Goal: Task Accomplishment & Management: Manage account settings

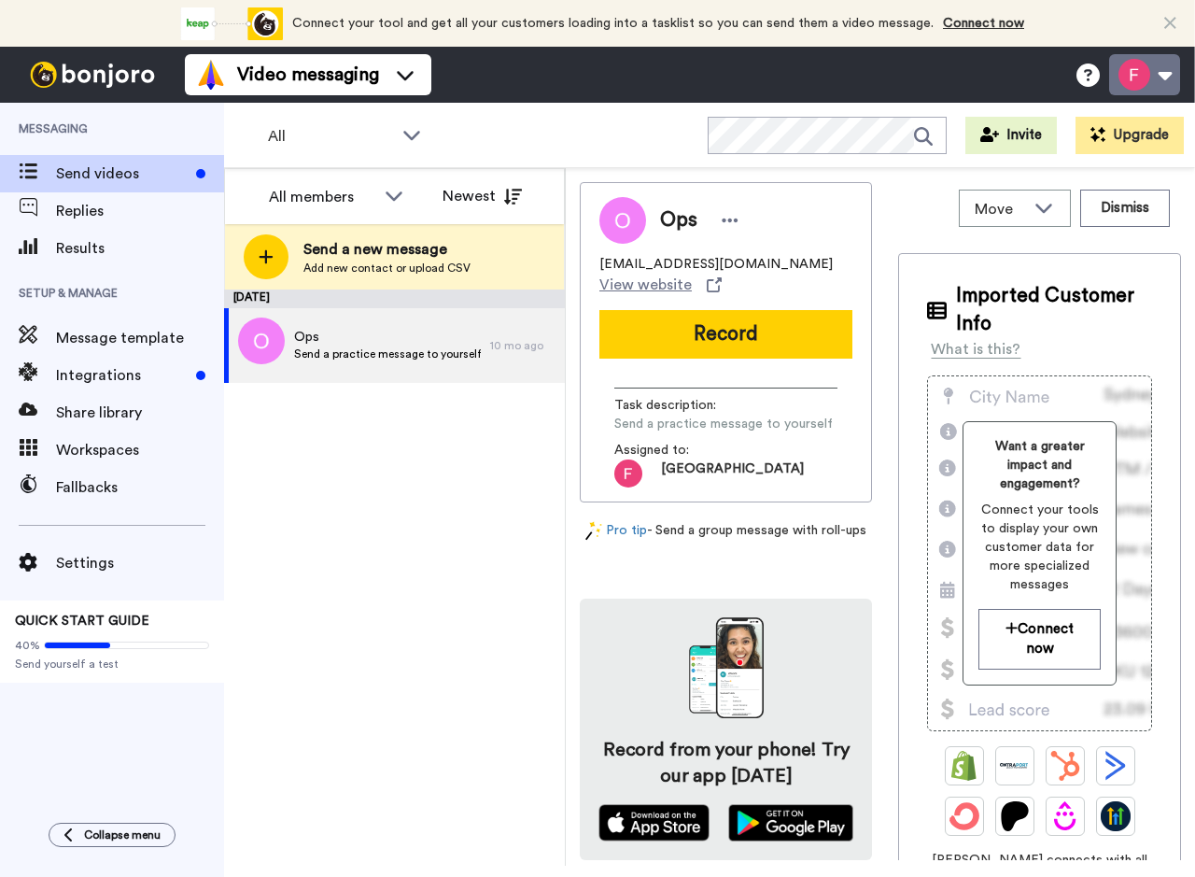
click at [1167, 69] on button at bounding box center [1144, 74] width 71 height 41
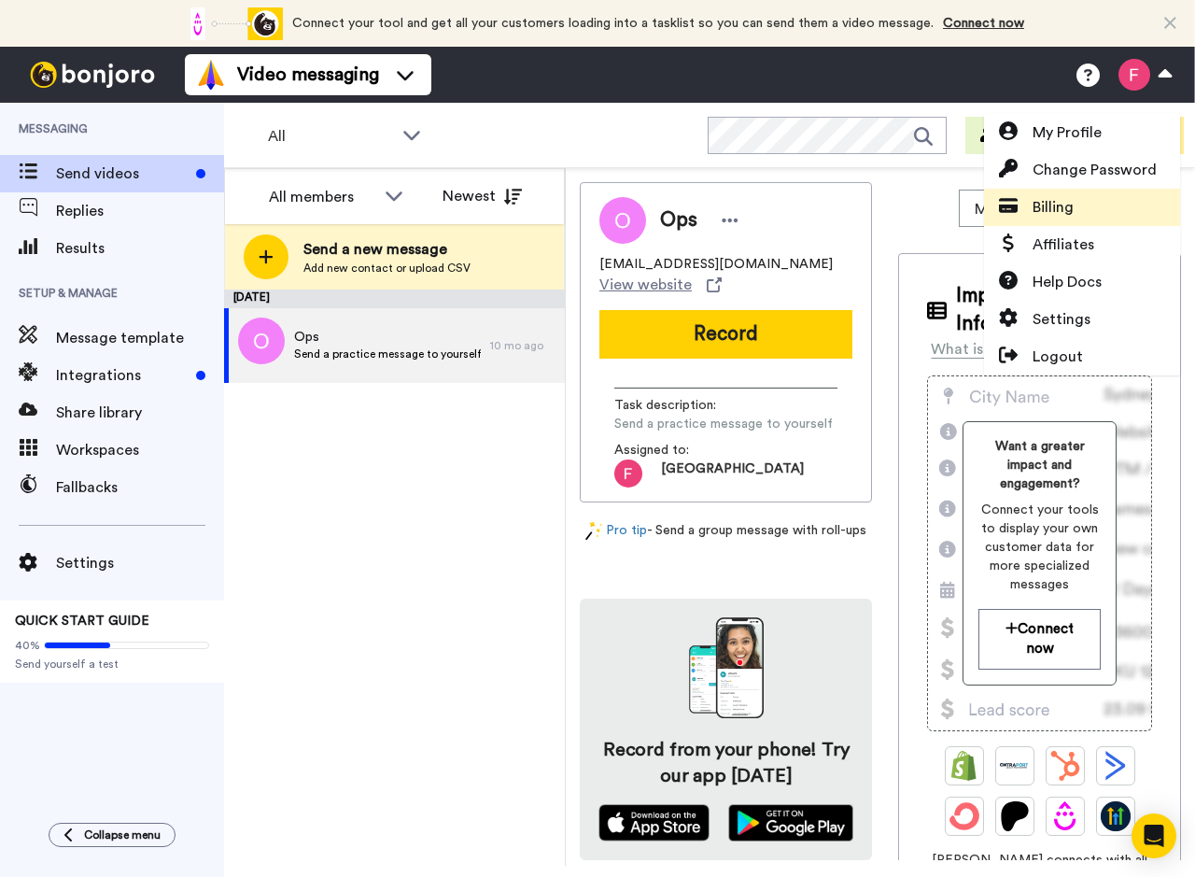
click at [1048, 216] on span "Billing" at bounding box center [1052, 207] width 41 height 22
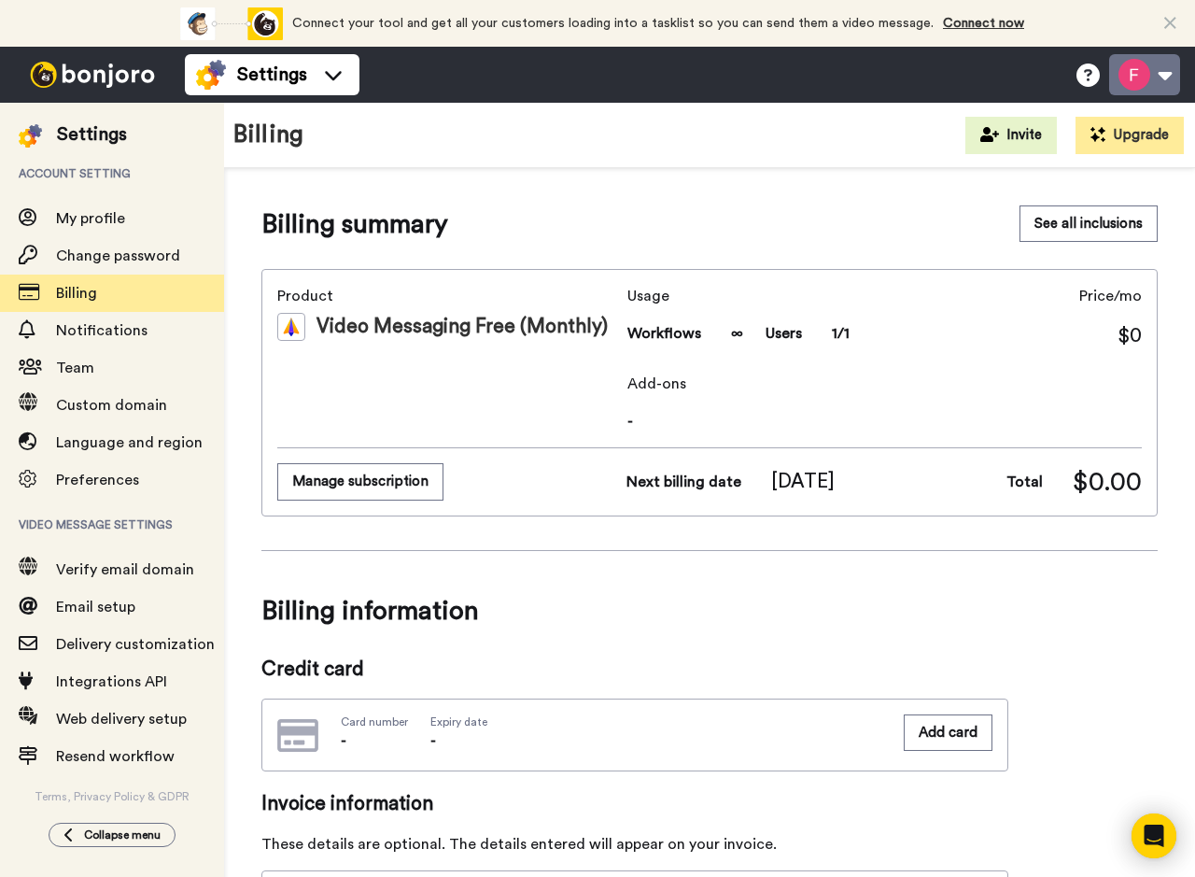
click at [1145, 90] on button at bounding box center [1144, 74] width 71 height 41
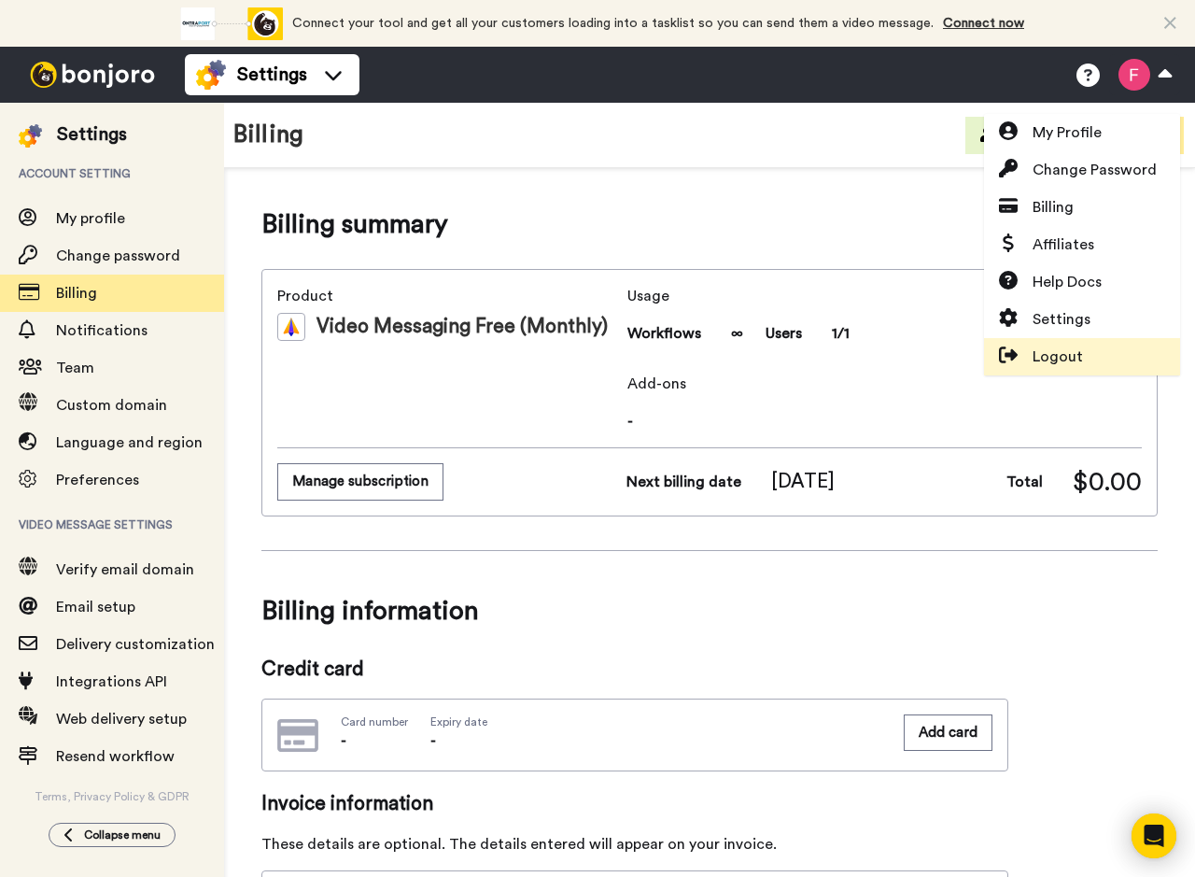
click at [1052, 359] on span "Logout" at bounding box center [1057, 356] width 50 height 22
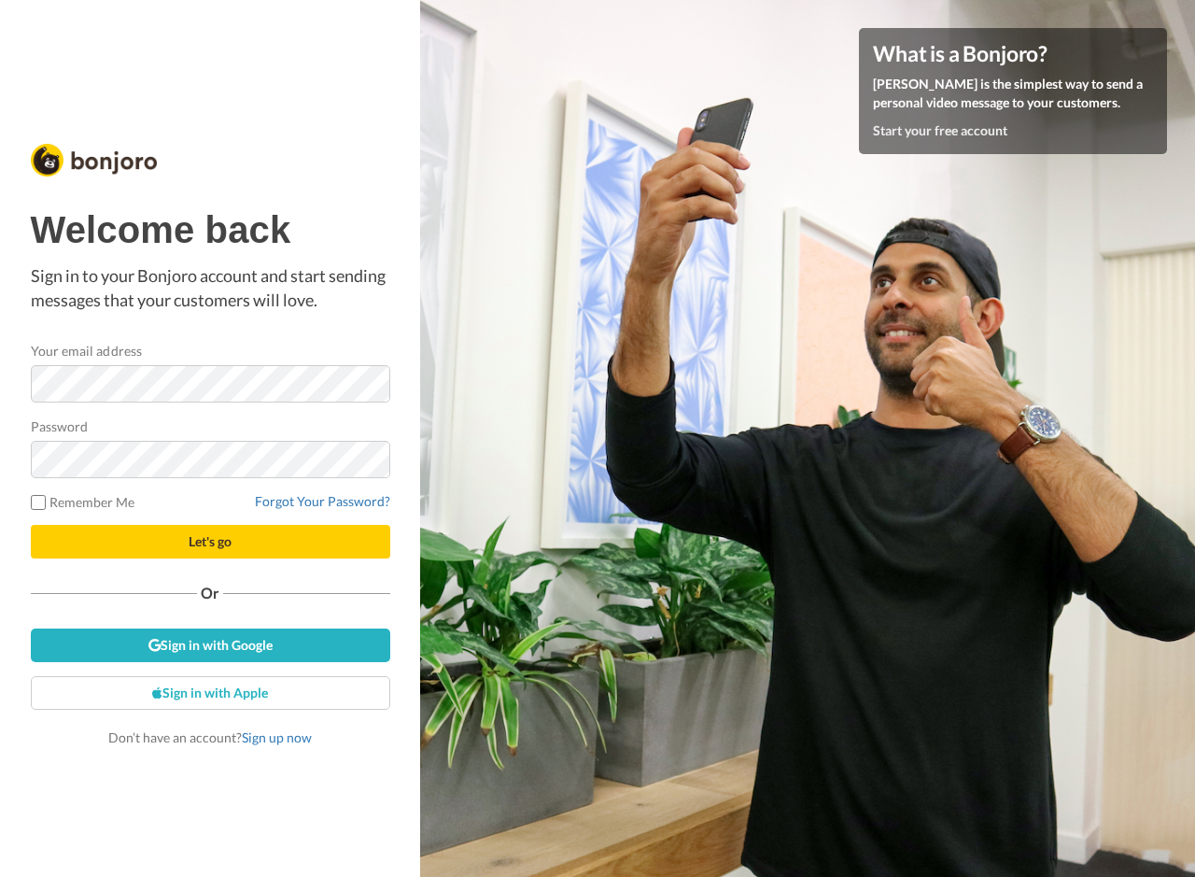
click at [206, 340] on div "Welcome back Sign in to your Bonjoro account and start sending messages that yo…" at bounding box center [210, 477] width 359 height 537
click at [218, 651] on link "Sign in with Google" at bounding box center [210, 645] width 359 height 34
